Goal: Obtain resource: Obtain resource

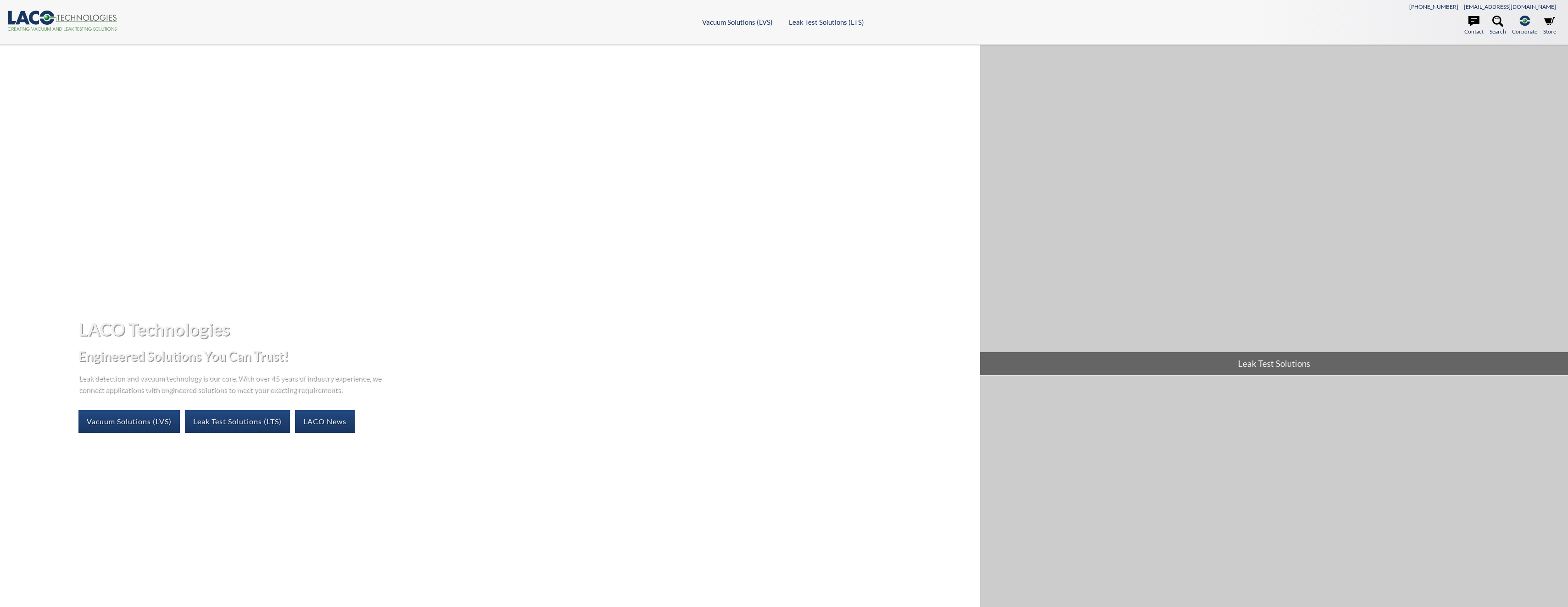
select select "Language Translate Widget"
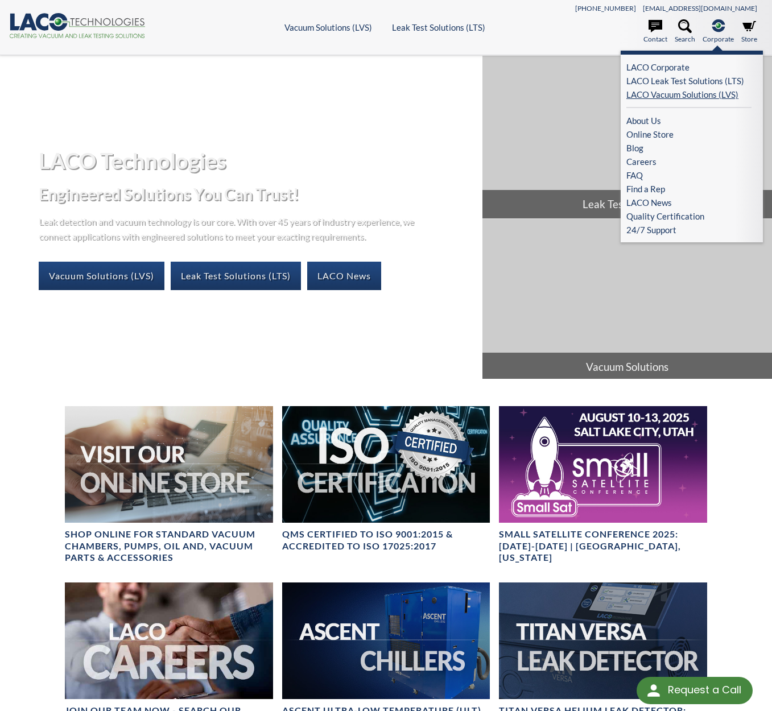
click at [689, 91] on link "LACO Vacuum Solutions (LVS)" at bounding box center [688, 95] width 125 height 14
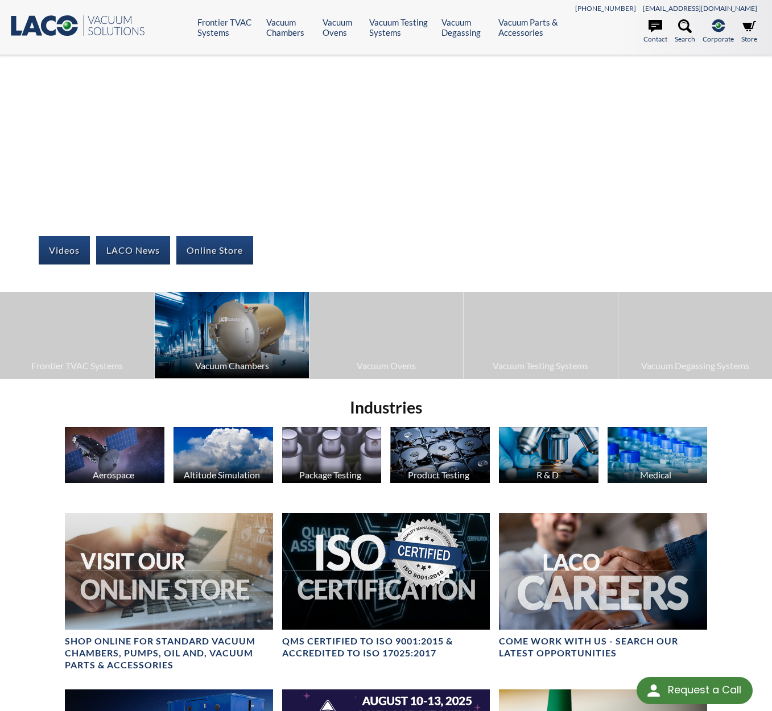
click at [234, 359] on span "Vacuum Chambers" at bounding box center [231, 365] width 142 height 15
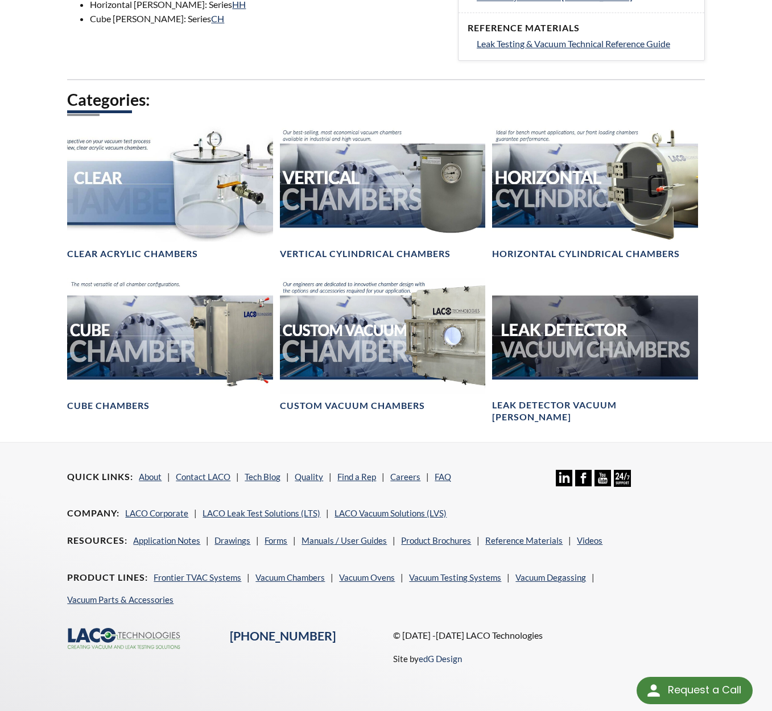
scroll to position [594, 0]
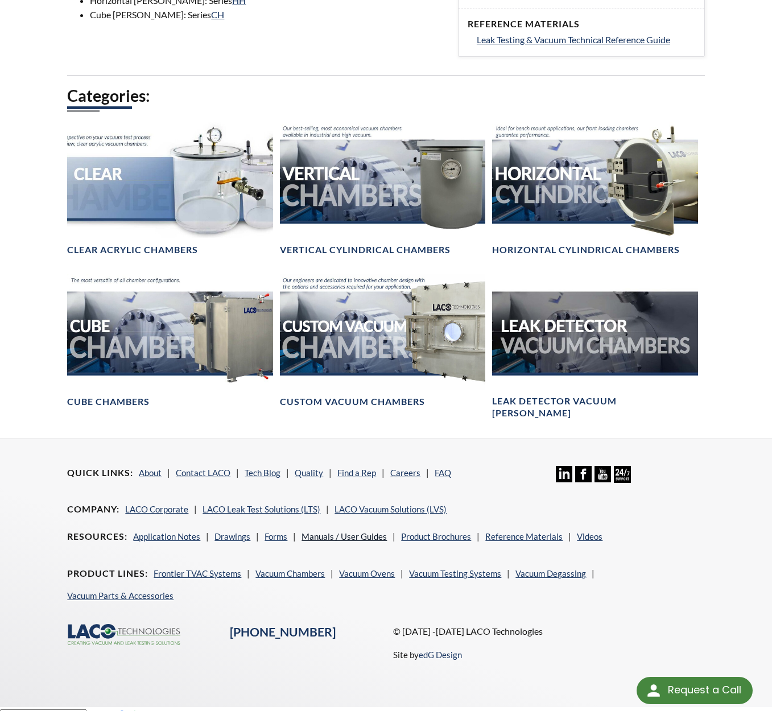
click at [361, 531] on link "Manuals / User Guides" at bounding box center [343, 536] width 85 height 10
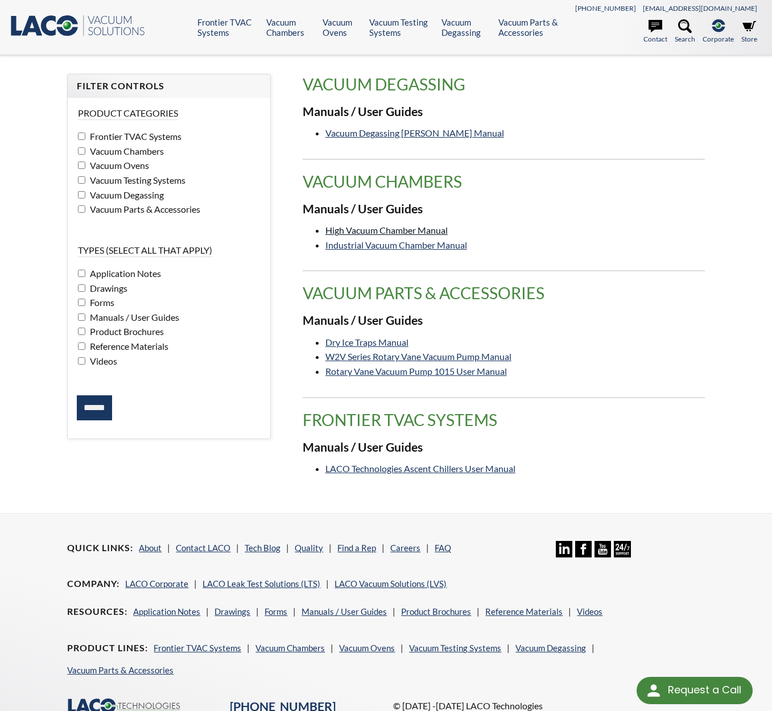
click at [363, 230] on link "High Vacuum Chamber Manual" at bounding box center [386, 230] width 122 height 11
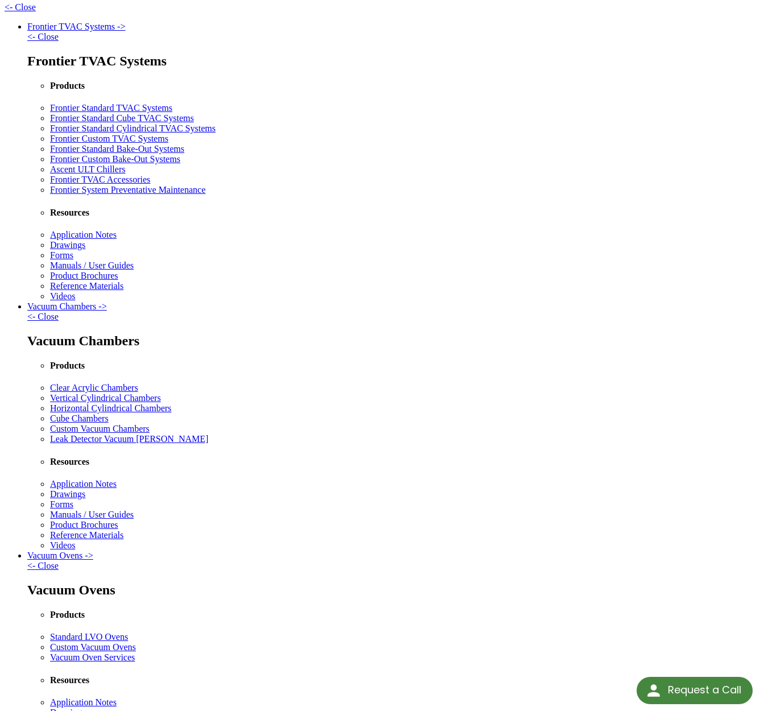
scroll to position [3, 0]
